Goal: Information Seeking & Learning: Learn about a topic

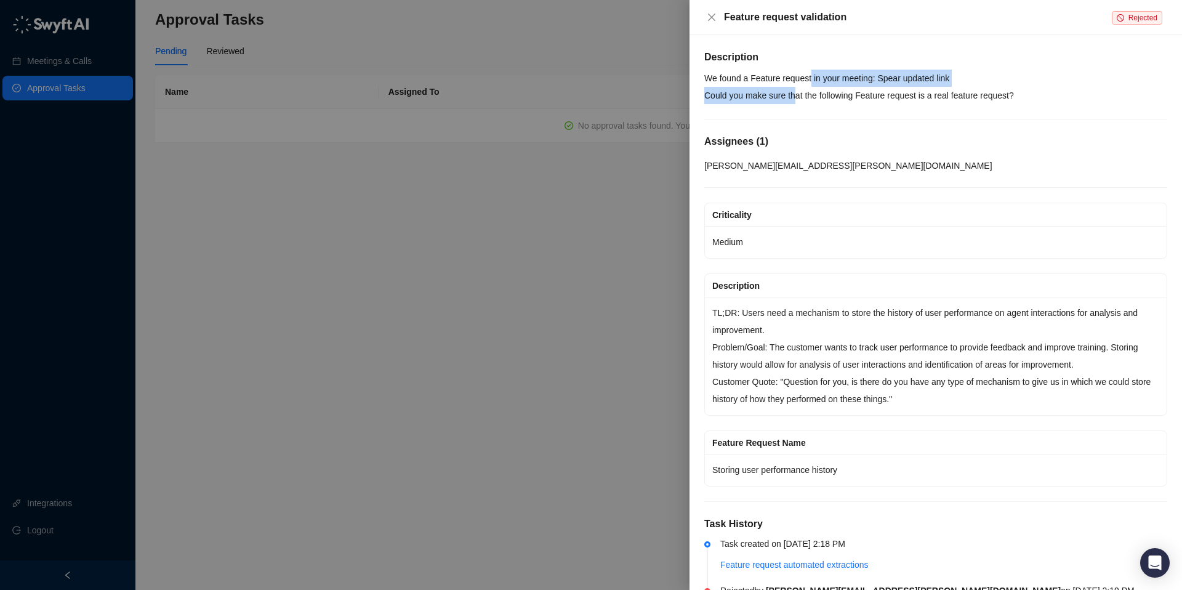
drag, startPoint x: 814, startPoint y: 83, endPoint x: 799, endPoint y: 102, distance: 24.1
click at [799, 102] on p "We found a Feature request in your meeting: [PERSON_NAME] updated link Could yo…" at bounding box center [936, 87] width 463 height 34
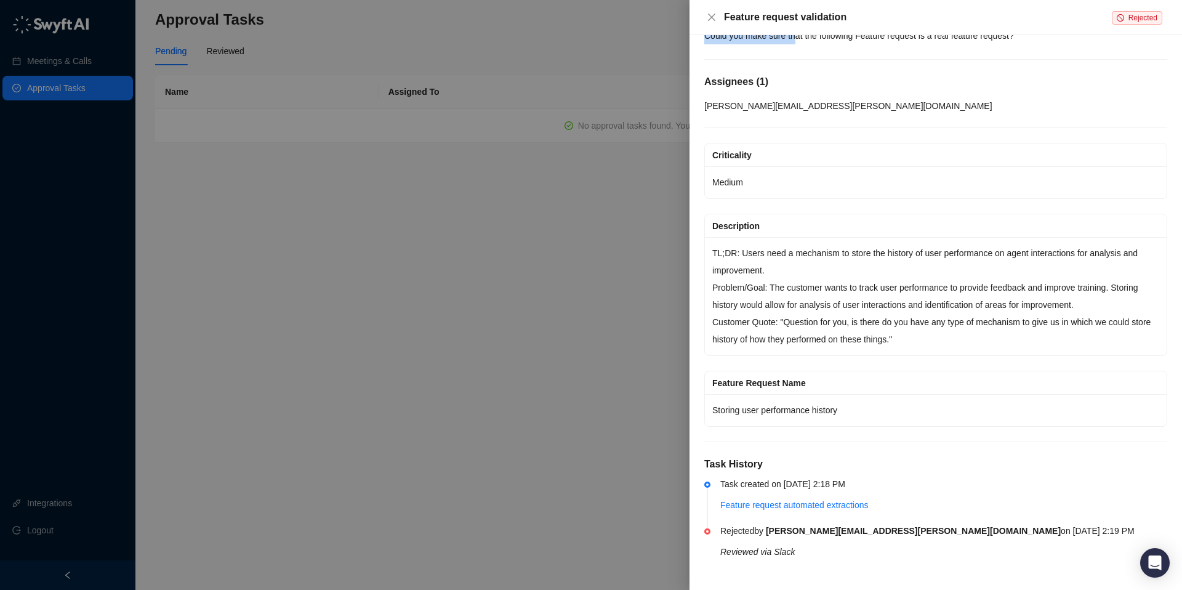
scroll to position [60, 0]
click at [778, 504] on link "Feature request automated extractions" at bounding box center [795, 505] width 148 height 10
click at [345, 301] on div at bounding box center [591, 295] width 1182 height 590
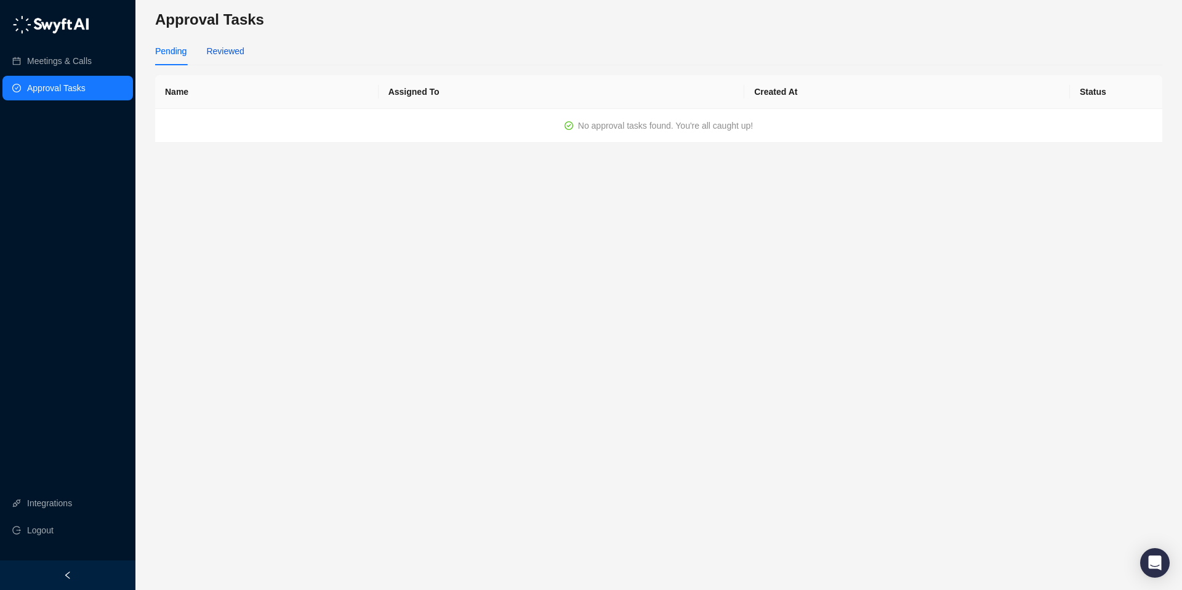
click at [219, 52] on div "Reviewed" at bounding box center [225, 51] width 38 height 14
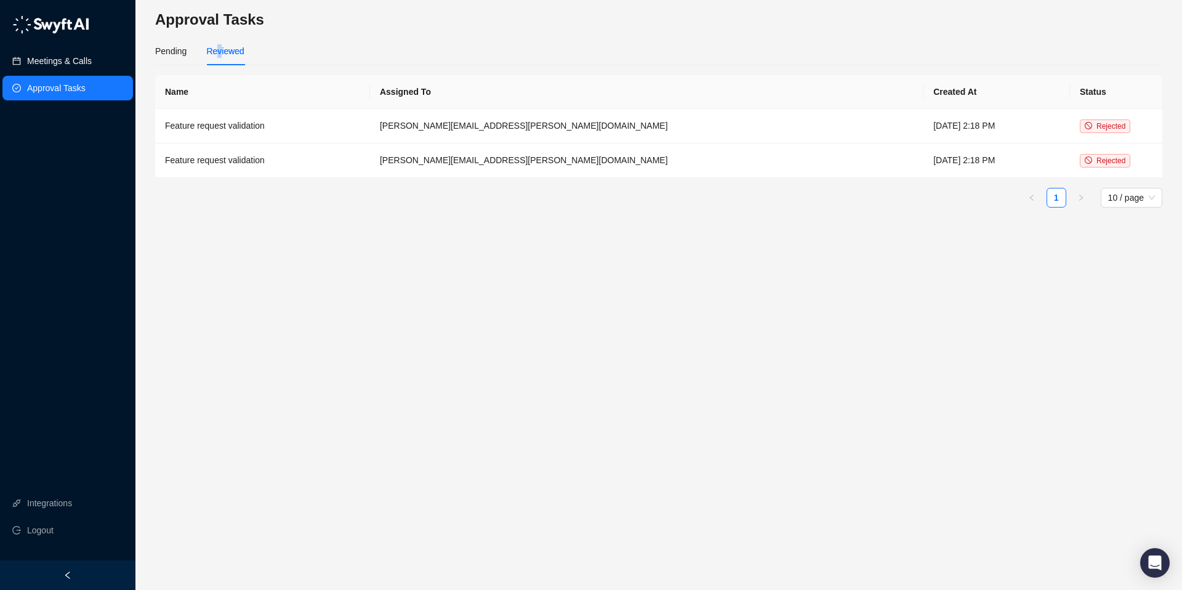
click at [69, 56] on link "Meetings & Calls" at bounding box center [59, 61] width 65 height 25
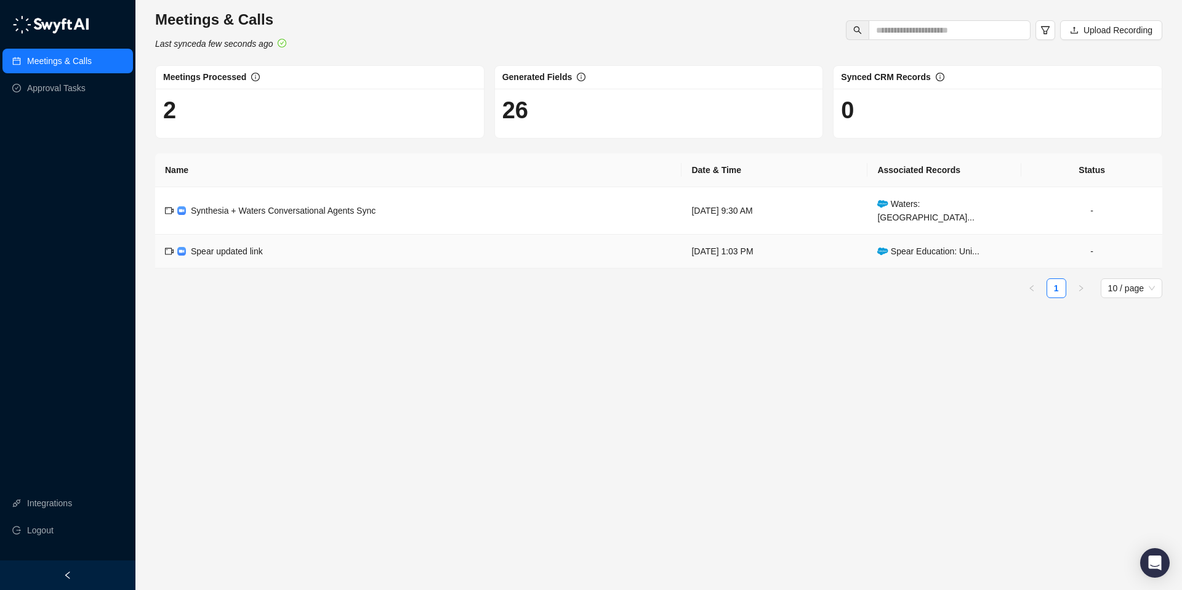
click at [578, 249] on td "Spear updated link" at bounding box center [418, 252] width 527 height 34
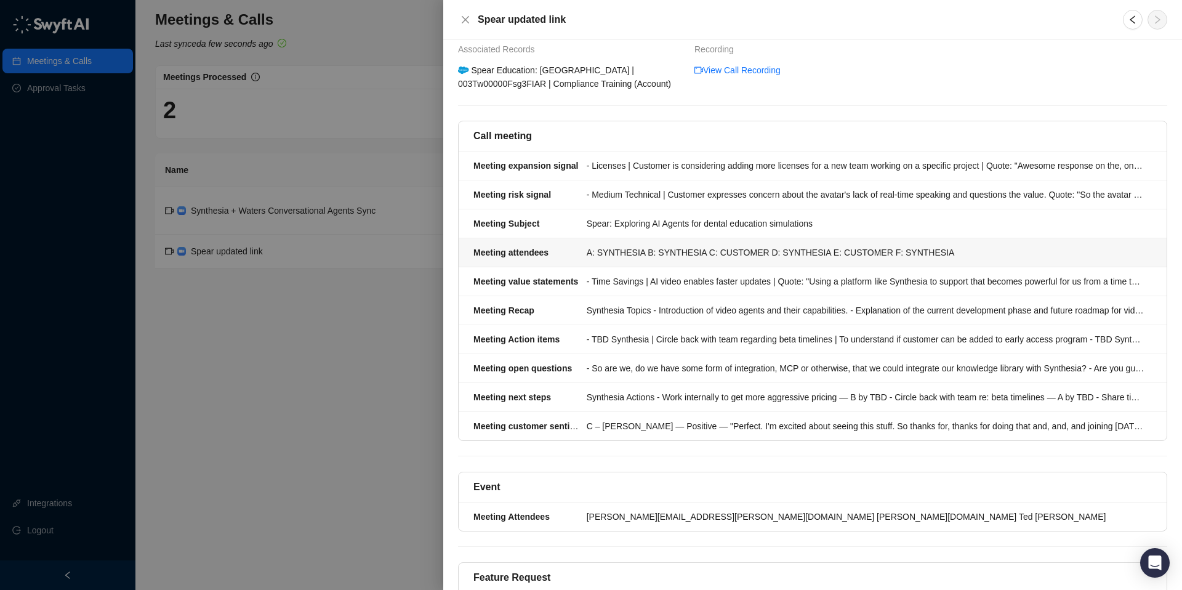
scroll to position [517, 0]
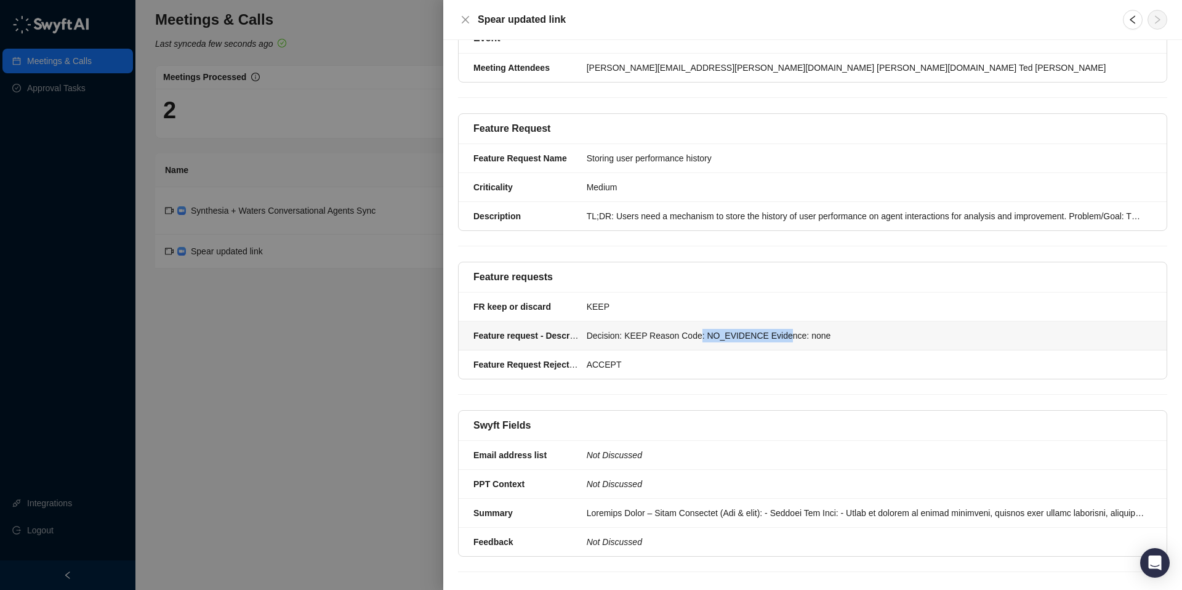
drag, startPoint x: 705, startPoint y: 326, endPoint x: 790, endPoint y: 325, distance: 85.0
click at [790, 329] on div "Decision: KEEP Reason Code: NO_EVIDENCE Evidence: none" at bounding box center [866, 336] width 558 height 14
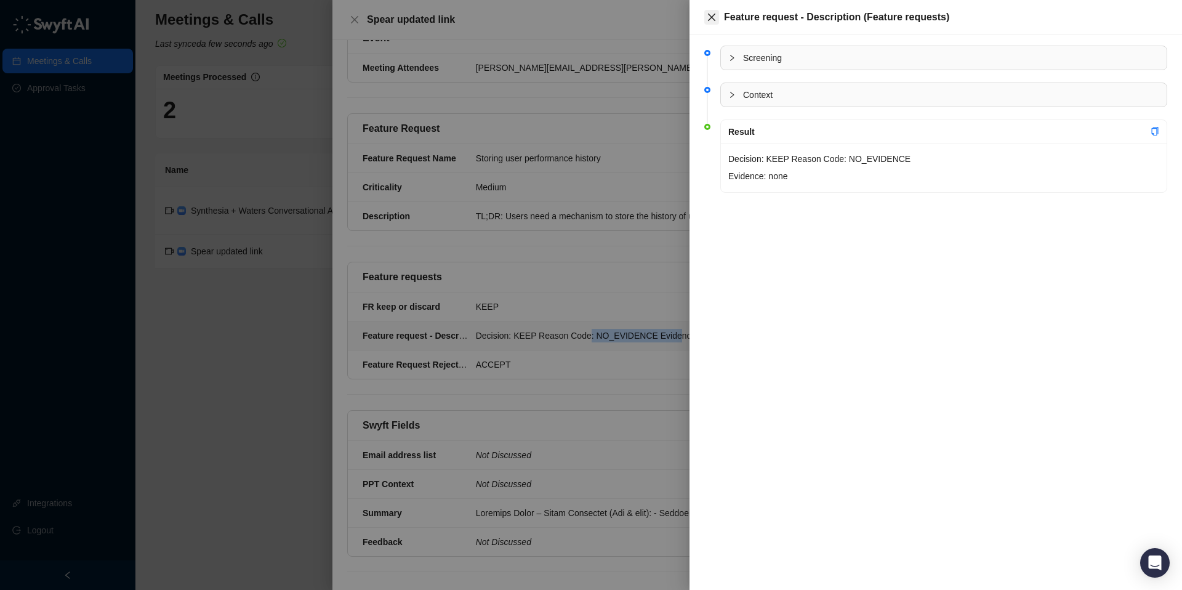
click at [714, 21] on icon "close" at bounding box center [712, 17] width 10 height 10
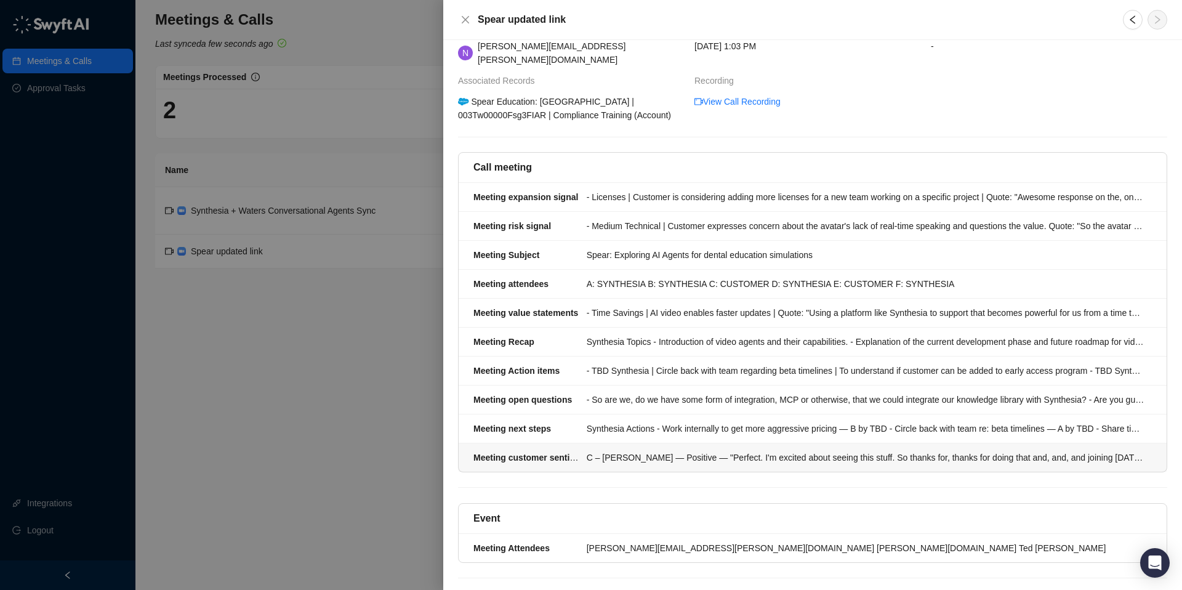
scroll to position [110, 0]
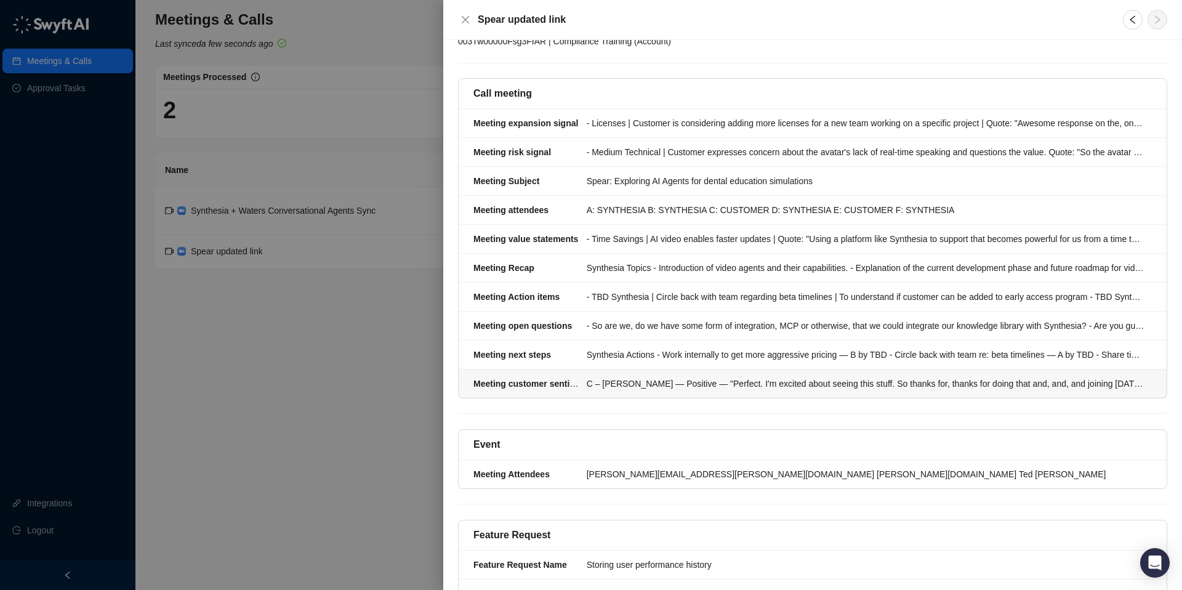
click at [832, 377] on div "C – Ted Leonard — Positive — "Perfect. I'm excited about seeing this stuff. So …" at bounding box center [866, 384] width 558 height 14
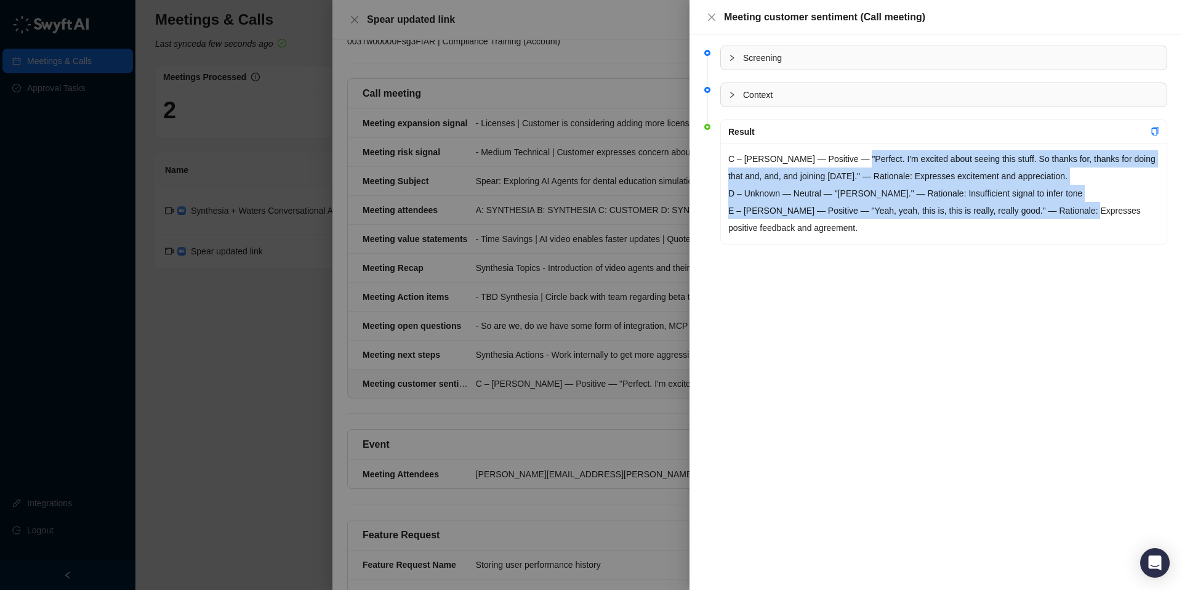
drag, startPoint x: 860, startPoint y: 160, endPoint x: 1092, endPoint y: 203, distance: 236.9
click at [1092, 203] on p "C – Ted Leonard — Positive — "Perfect. I'm excited about seeing this stuff. So …" at bounding box center [944, 193] width 431 height 86
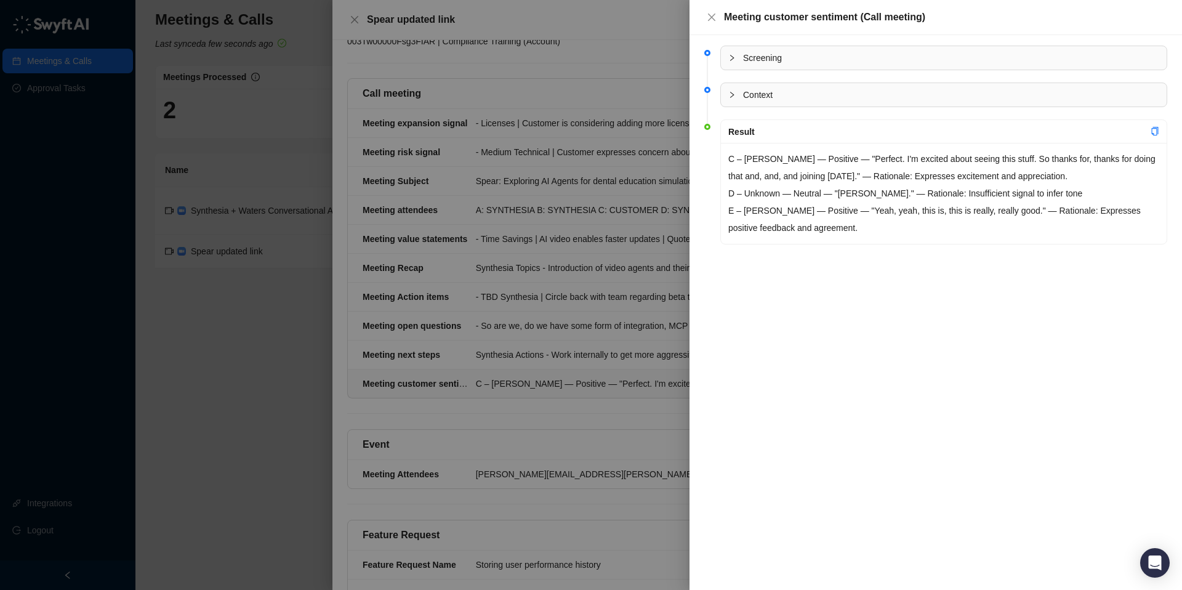
click at [584, 341] on div at bounding box center [591, 295] width 1182 height 590
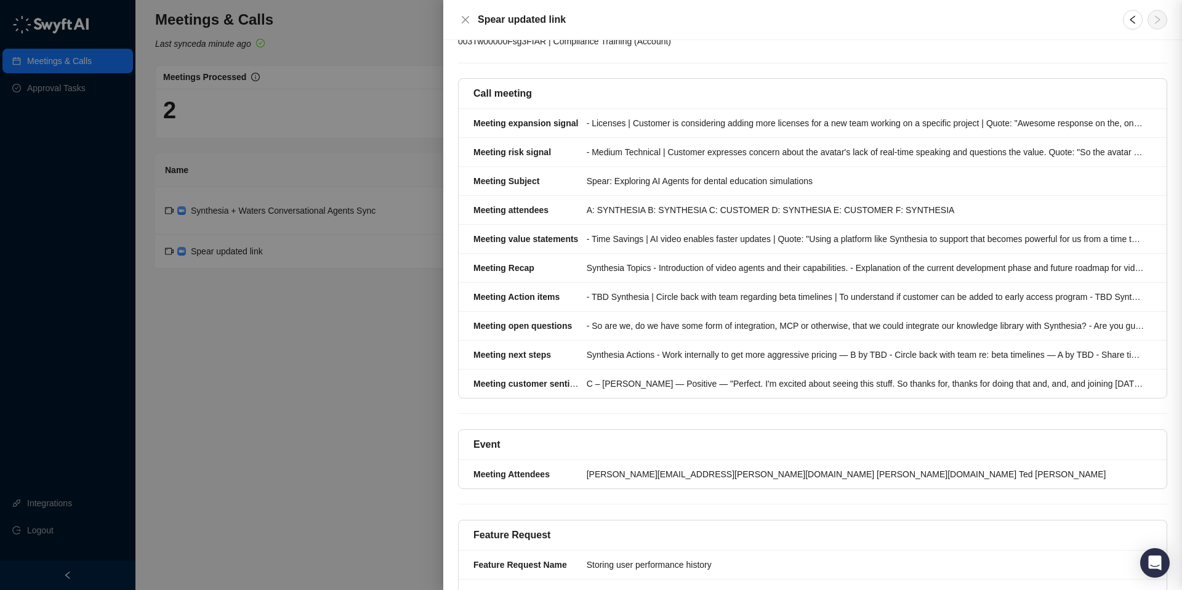
click at [584, 341] on div at bounding box center [591, 295] width 1182 height 590
click at [677, 348] on div "Synthesia Actions - Work internally to get more aggressive pricing — B by TBD -…" at bounding box center [866, 355] width 558 height 14
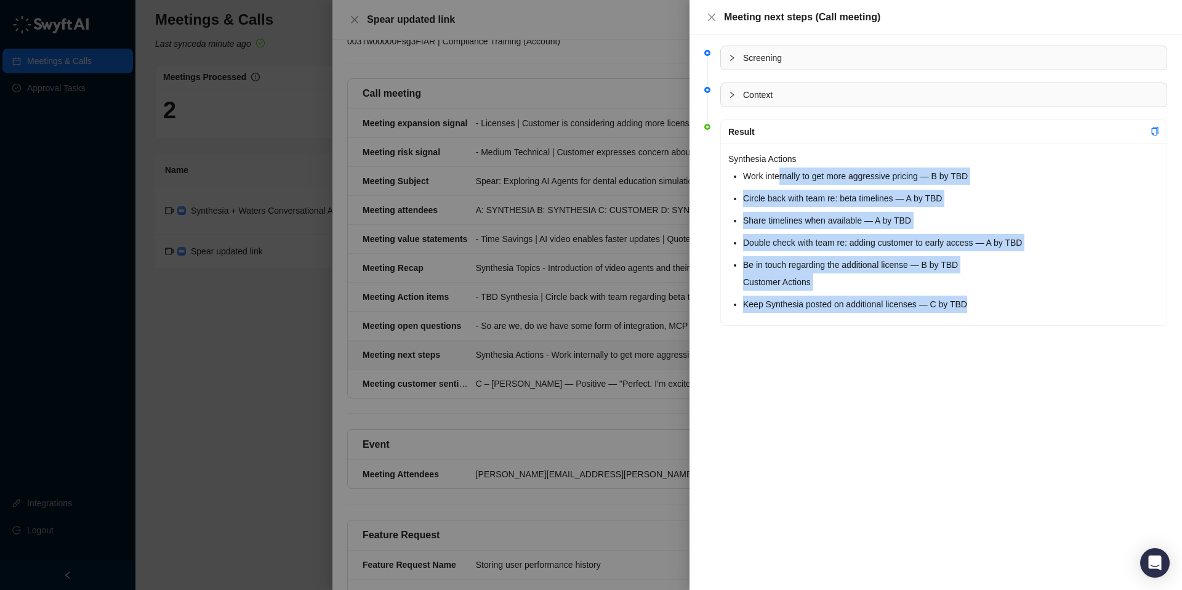
drag, startPoint x: 780, startPoint y: 180, endPoint x: 927, endPoint y: 315, distance: 199.2
click at [927, 315] on div "Synthesia Actions Work internally to get more aggressive pricing — B by TBD Cir…" at bounding box center [944, 234] width 446 height 182
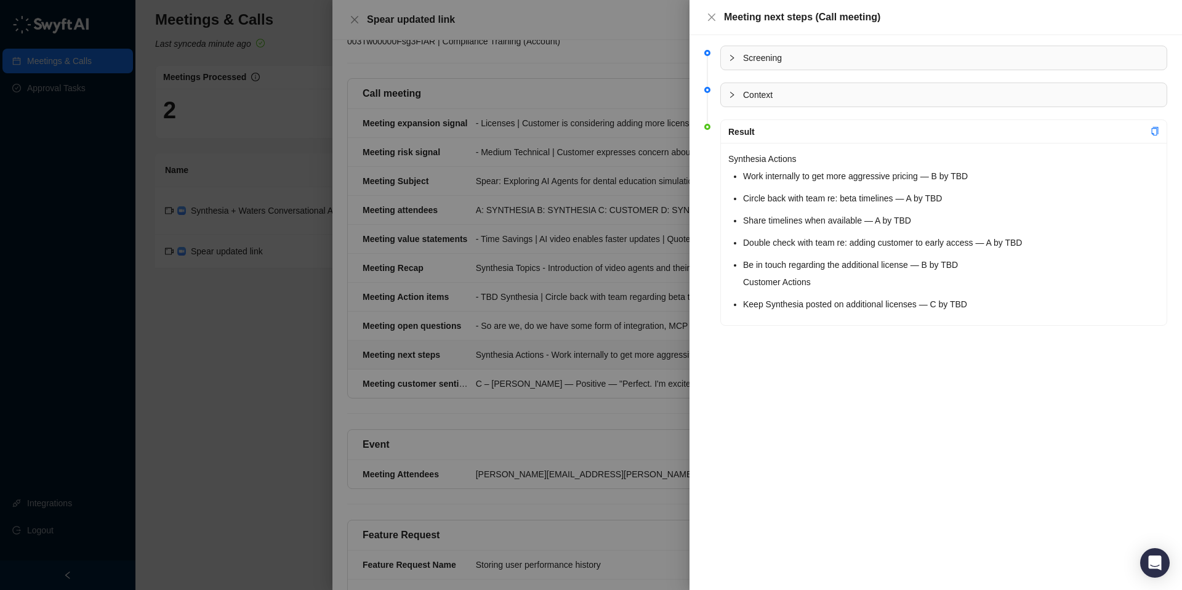
click at [578, 305] on div at bounding box center [591, 295] width 1182 height 590
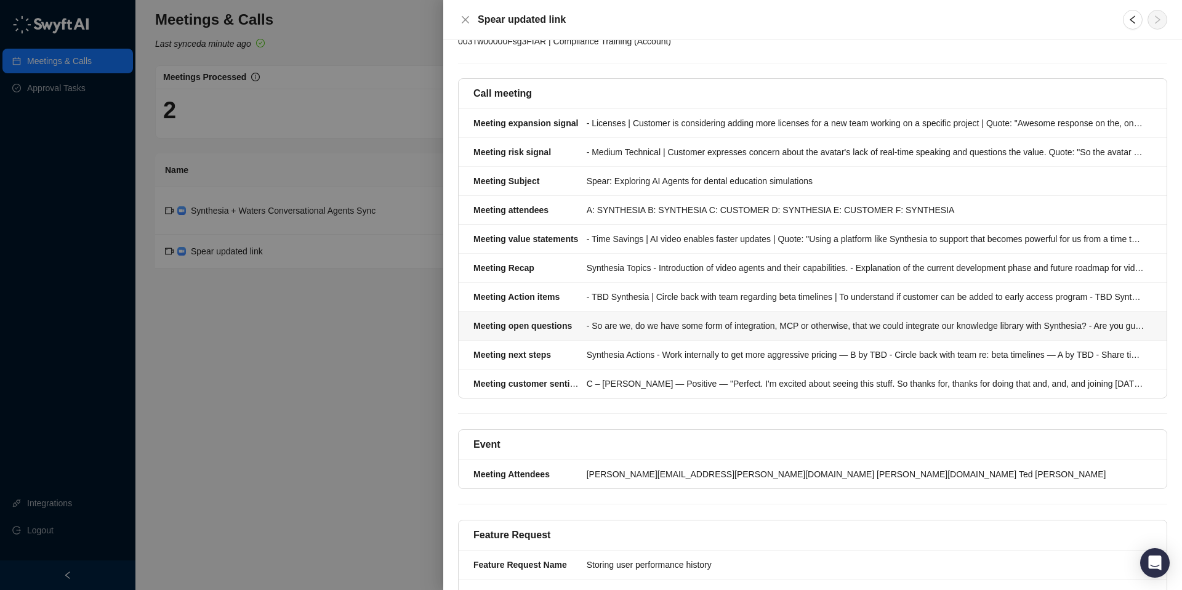
click at [664, 312] on li "Meeting open questions - So are we, do we have some form of integration, MCP or…" at bounding box center [813, 326] width 708 height 29
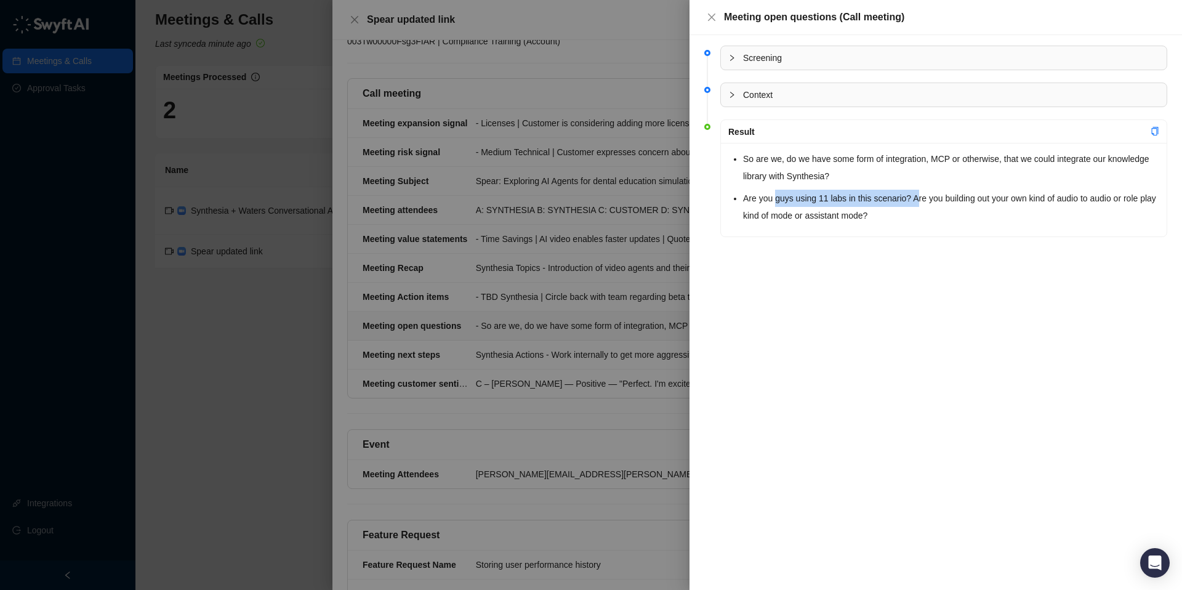
drag, startPoint x: 878, startPoint y: 195, endPoint x: 924, endPoint y: 195, distance: 46.8
click at [923, 195] on li "Are you guys using 11 labs in this scenario? Are you building out your own kind…" at bounding box center [951, 207] width 416 height 34
click at [555, 291] on div at bounding box center [591, 295] width 1182 height 590
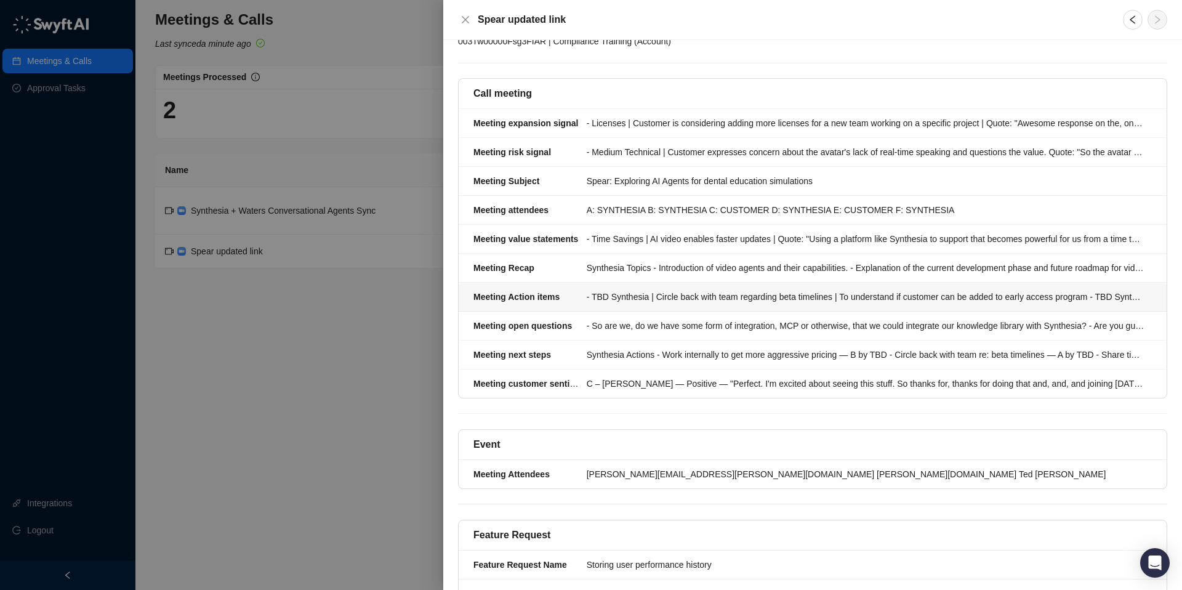
click at [665, 290] on div "- TBD Synthesia | Circle back with team regarding beta timelines | To understan…" at bounding box center [866, 297] width 558 height 14
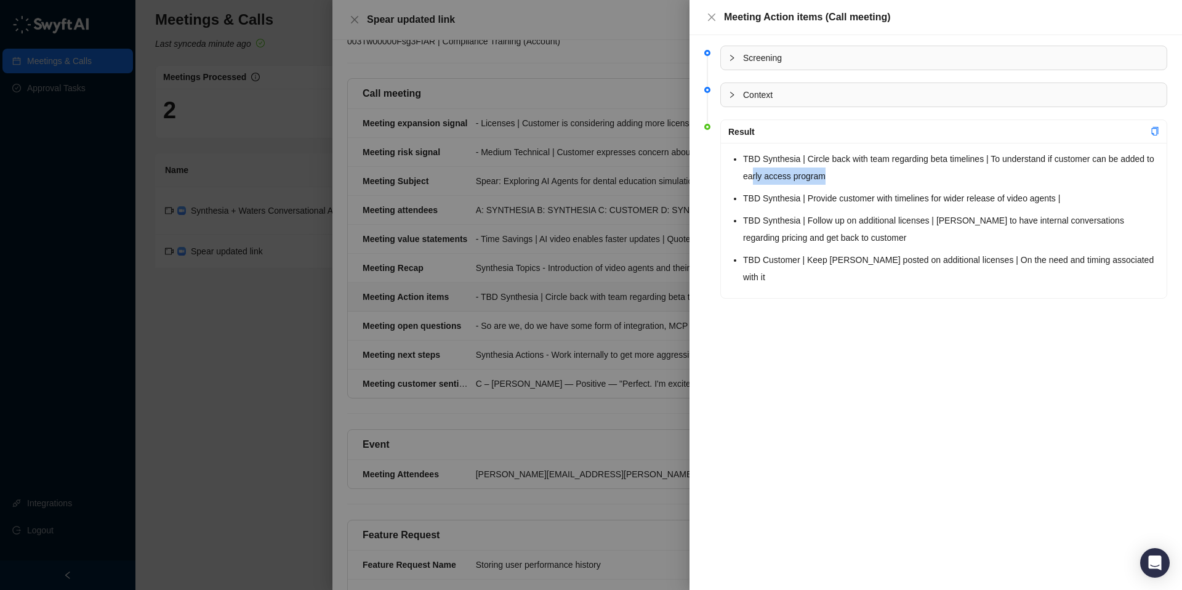
drag, startPoint x: 790, startPoint y: 177, endPoint x: 972, endPoint y: 180, distance: 181.7
click at [972, 180] on p "TBD Synthesia | Circle back with team regarding beta timelines | To understand …" at bounding box center [951, 167] width 416 height 34
click at [518, 270] on div at bounding box center [591, 295] width 1182 height 590
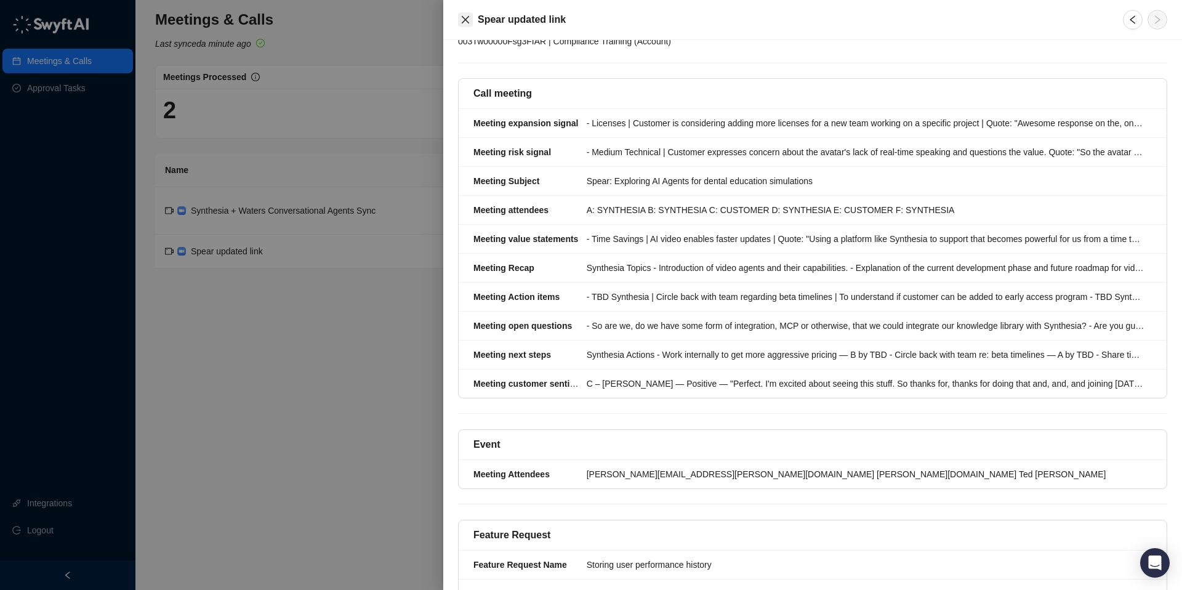
click at [464, 18] on icon "close" at bounding box center [465, 19] width 7 height 7
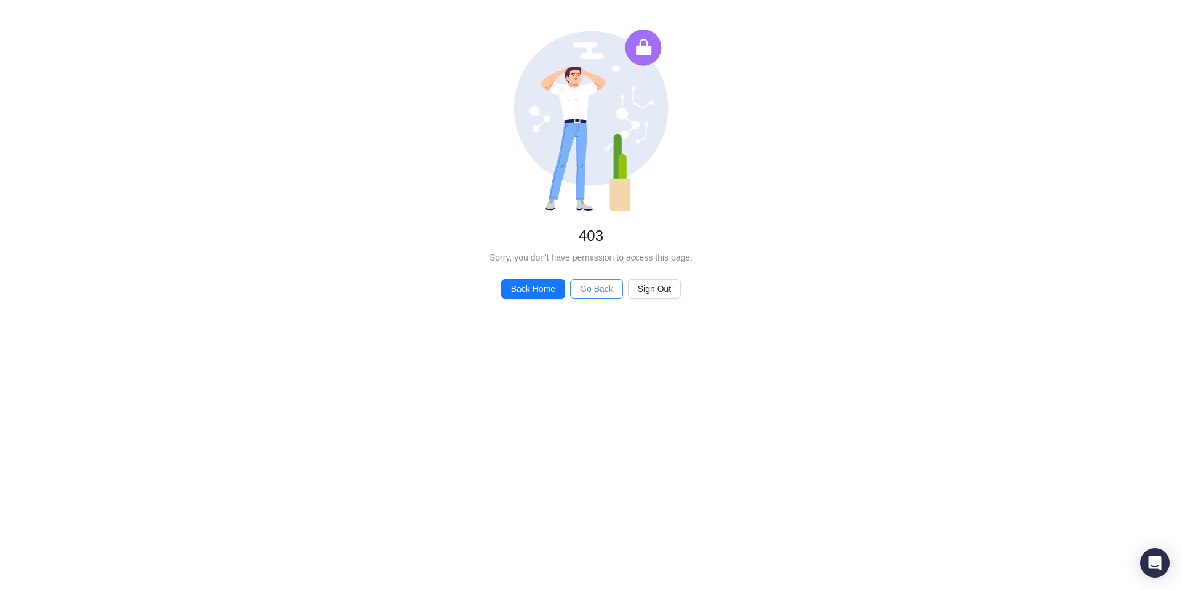
click at [605, 288] on span "Go Back" at bounding box center [596, 289] width 33 height 14
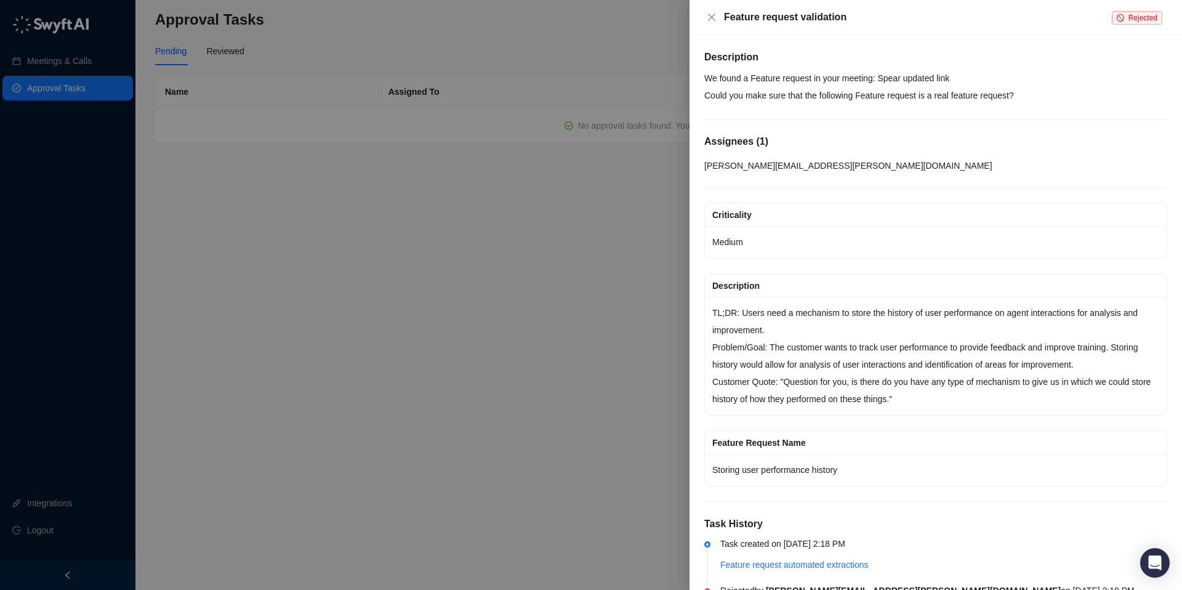
click at [303, 345] on div at bounding box center [591, 295] width 1182 height 590
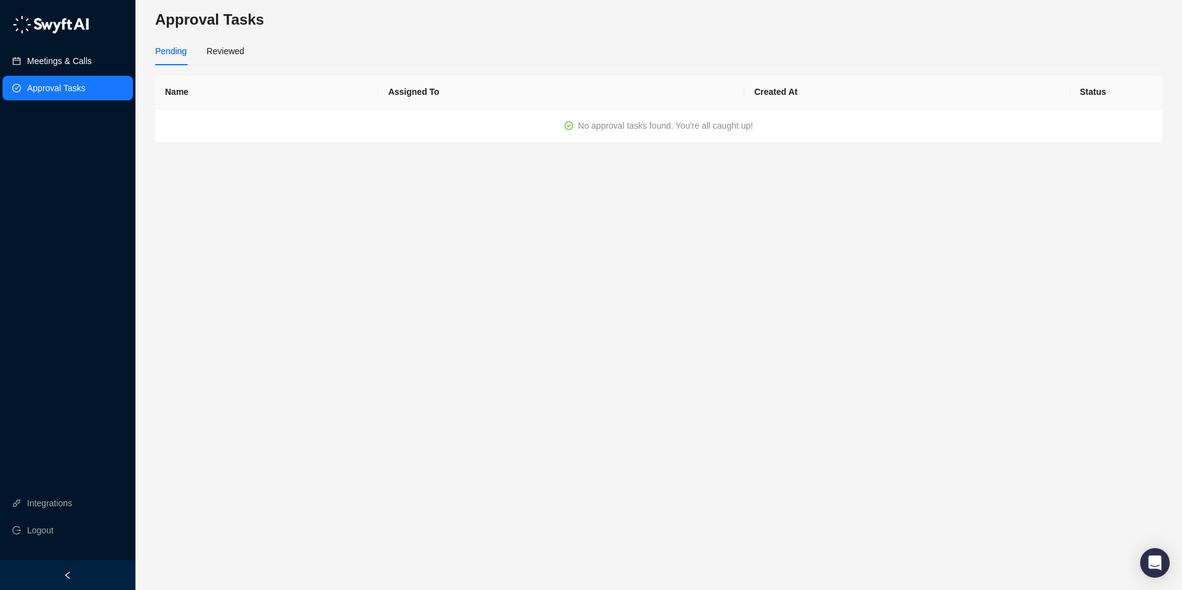
click at [63, 54] on link "Meetings & Calls" at bounding box center [59, 61] width 65 height 25
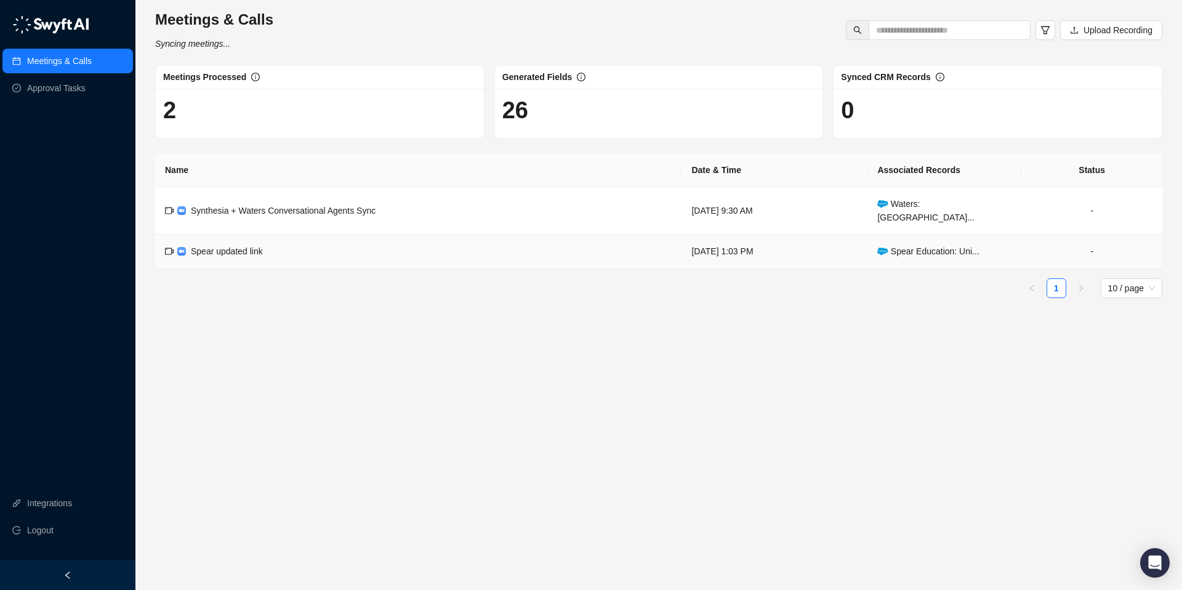
click at [1047, 248] on td "-" at bounding box center [1092, 252] width 141 height 34
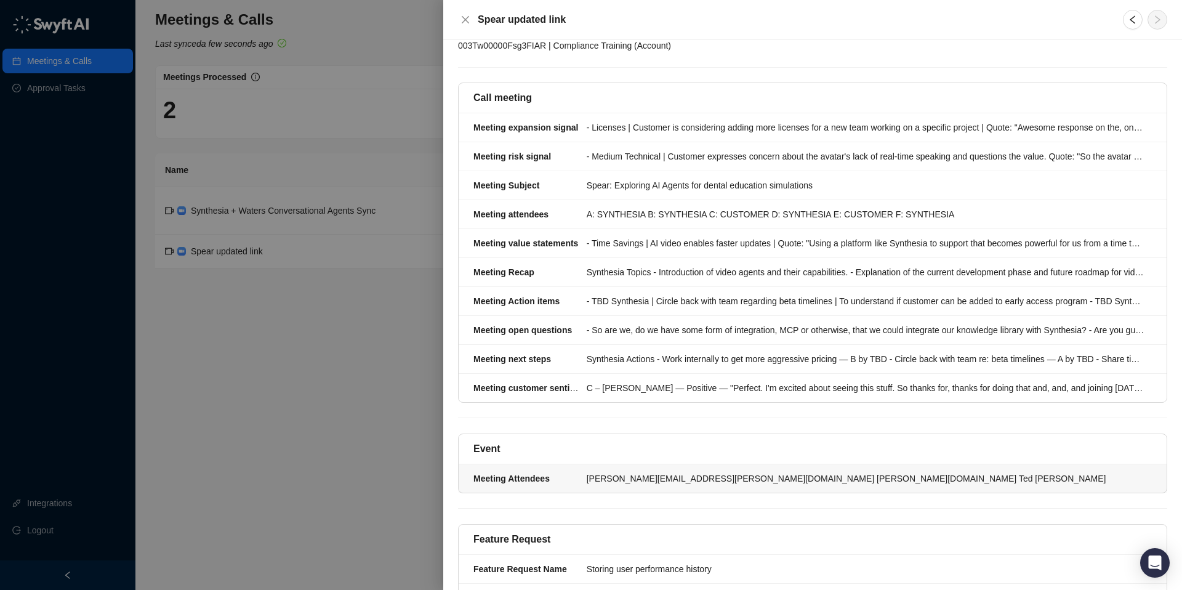
scroll to position [248, 0]
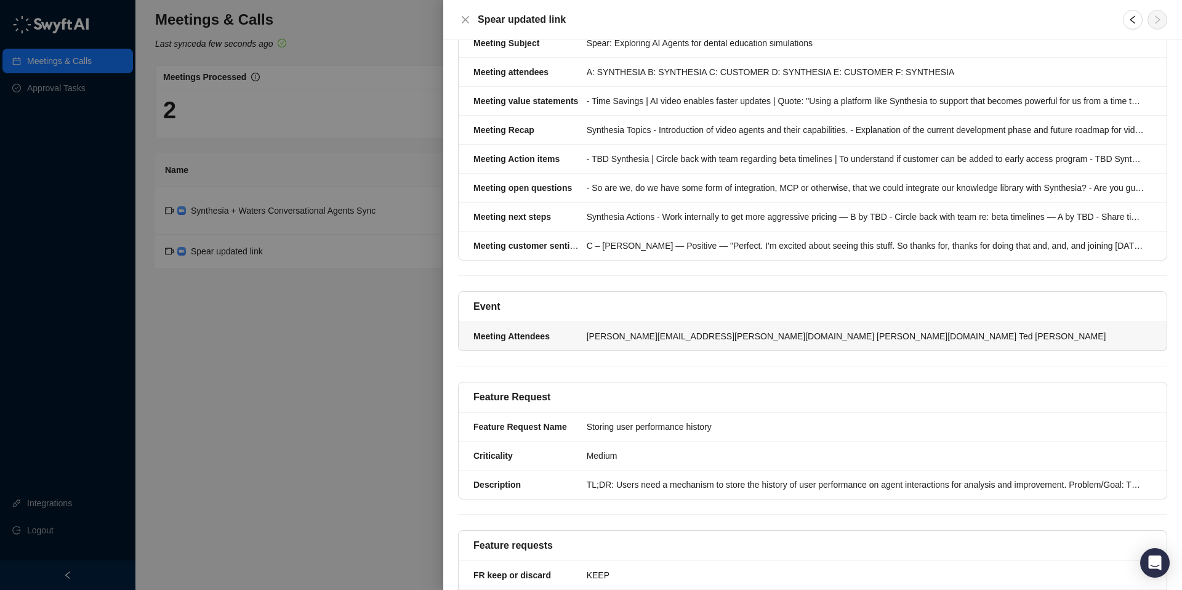
click at [826, 329] on div "nikkita.kalgren@synthesia.io john.cox Ted Leonard spowers" at bounding box center [866, 336] width 558 height 14
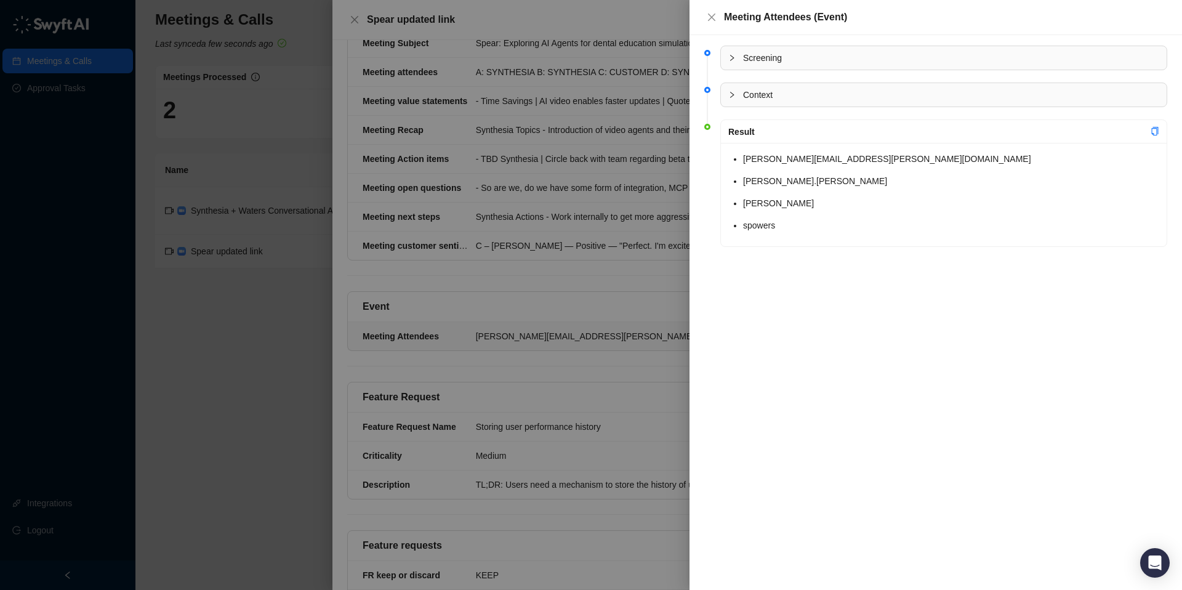
click at [589, 299] on div at bounding box center [591, 295] width 1182 height 590
